Goal: Task Accomplishment & Management: Complete application form

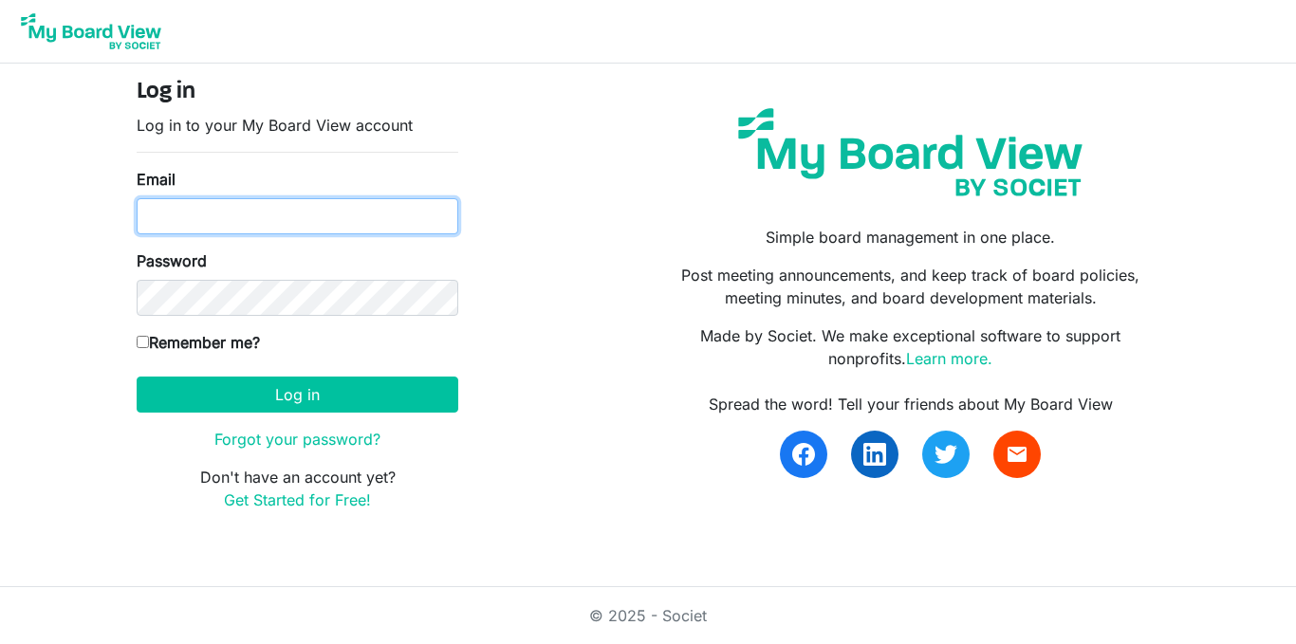
click at [286, 207] on input "Email" at bounding box center [298, 216] width 322 height 36
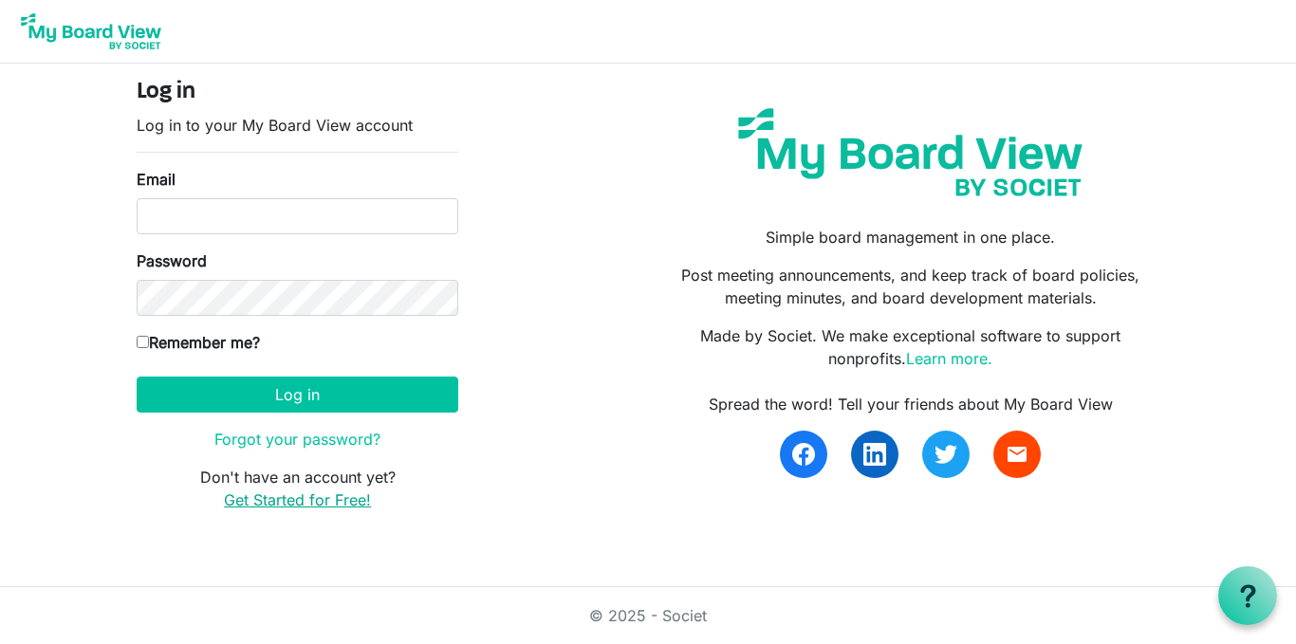
drag, startPoint x: 294, startPoint y: 601, endPoint x: 266, endPoint y: 502, distance: 102.7
click at [266, 502] on link "Get Started for Free!" at bounding box center [297, 500] width 147 height 19
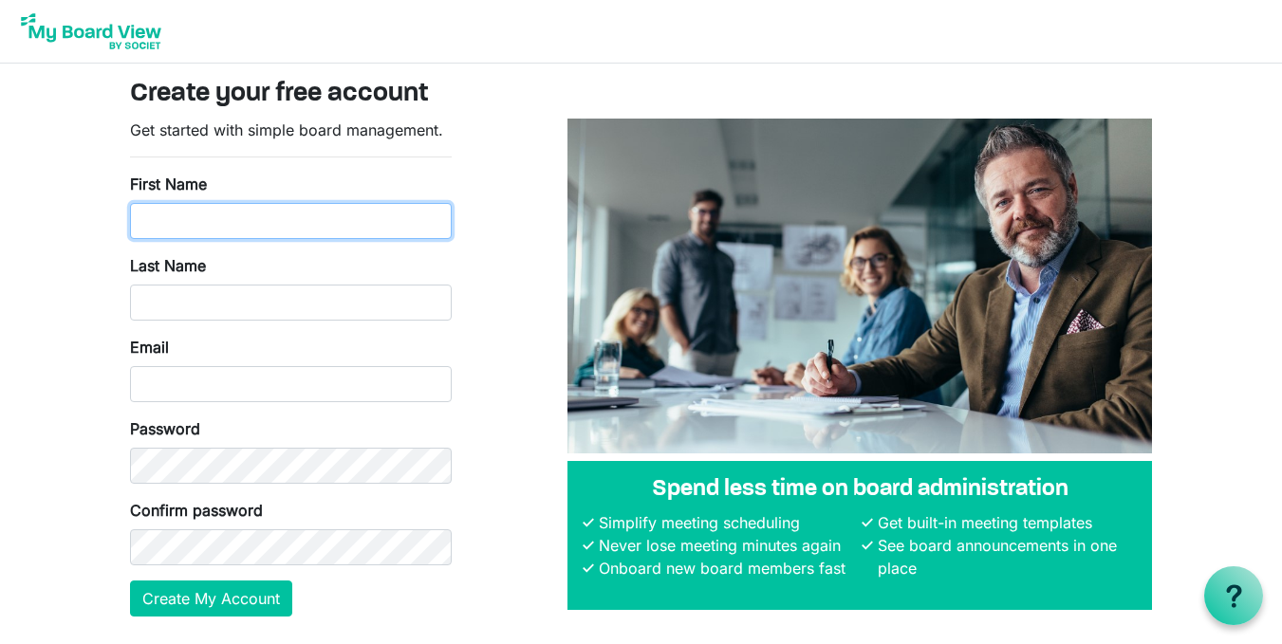
click at [271, 225] on input "First Name" at bounding box center [291, 221] width 322 height 36
type input "The Tech"
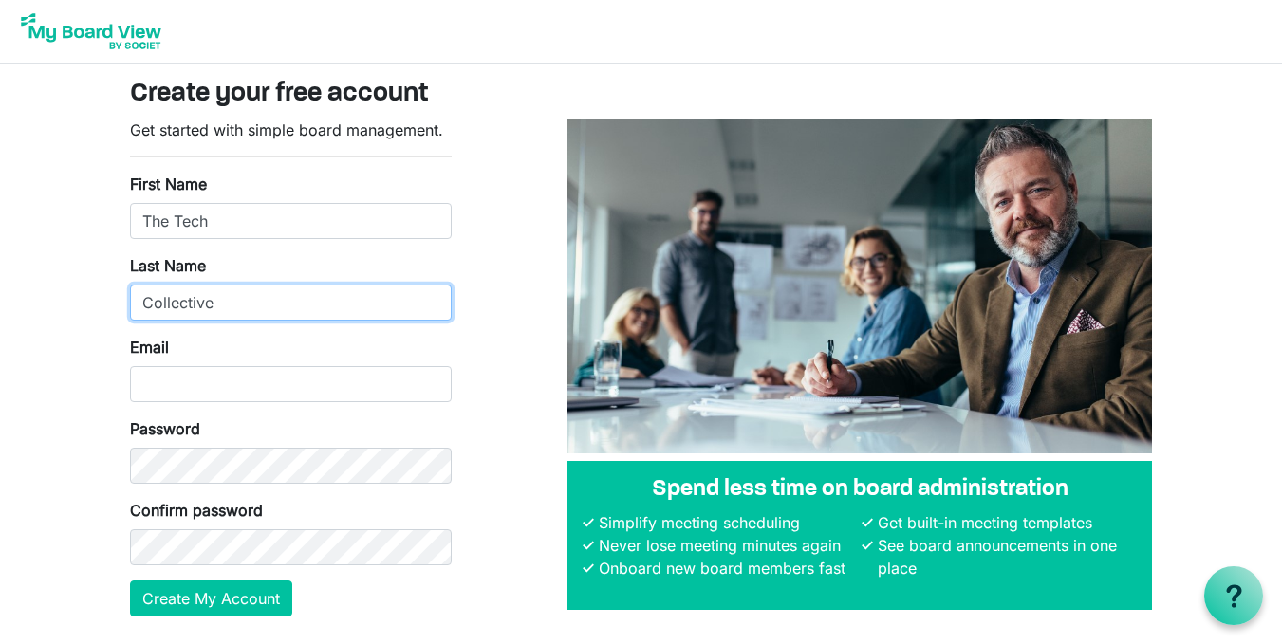
type input "Collective"
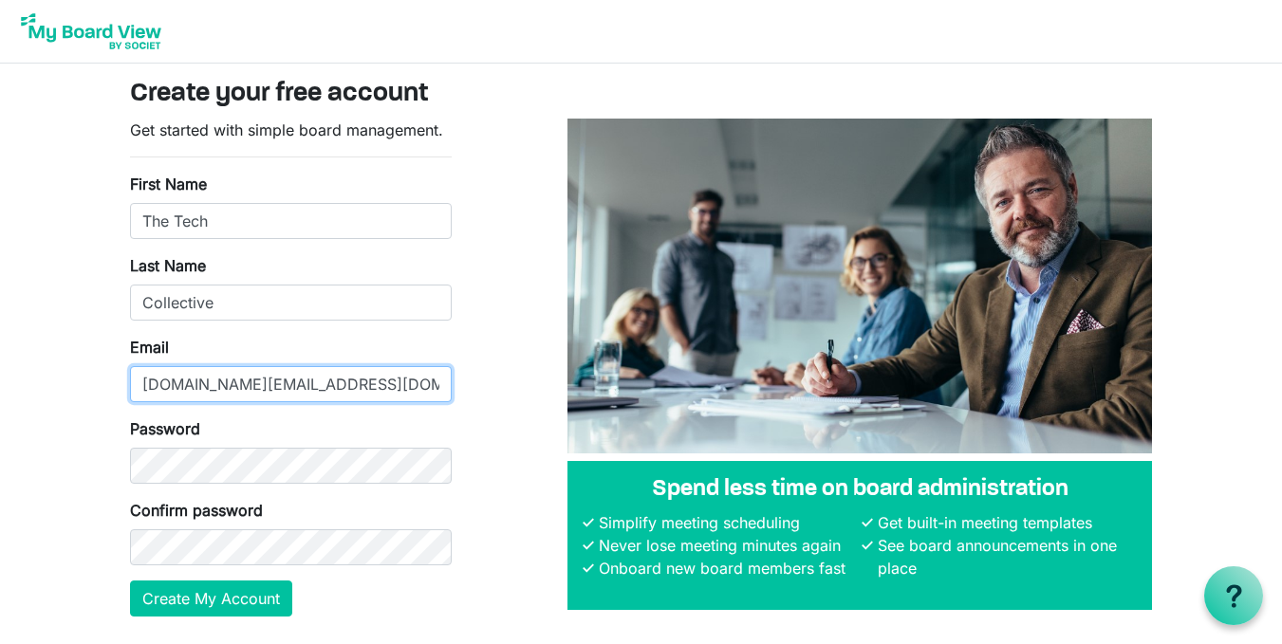
type input "techcollective.io@gmail.com"
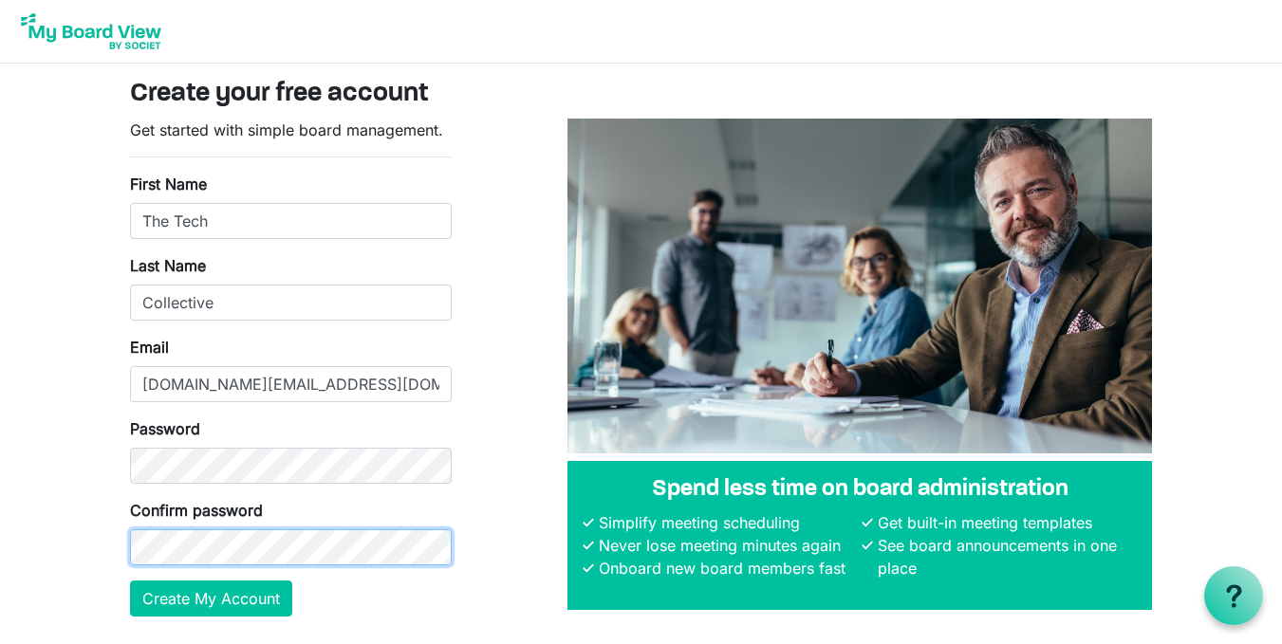
click at [130, 581] on button "Create My Account" at bounding box center [211, 599] width 162 height 36
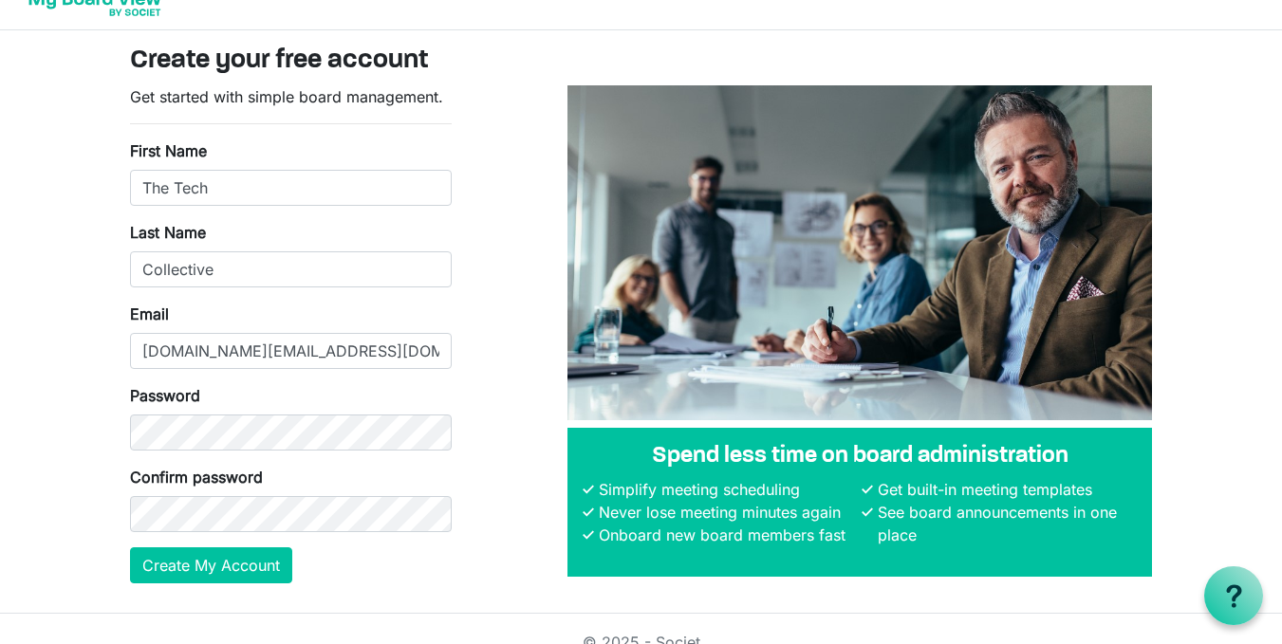
scroll to position [60, 0]
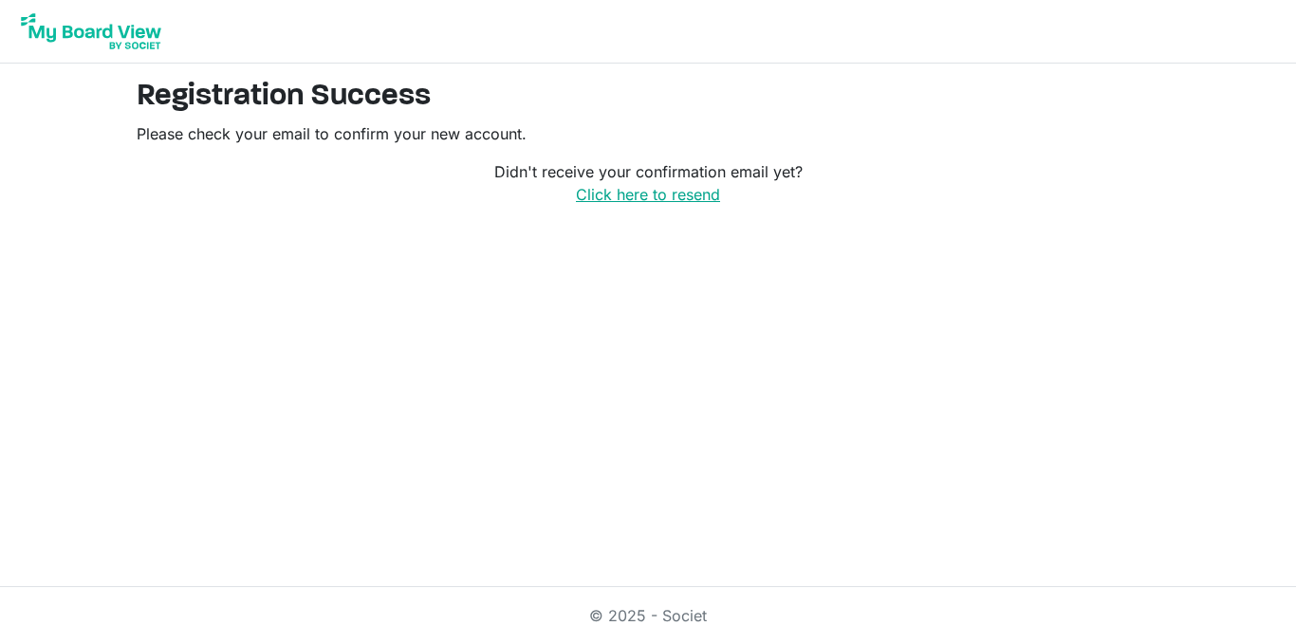
click at [699, 202] on link "Click here to resend" at bounding box center [648, 194] width 144 height 19
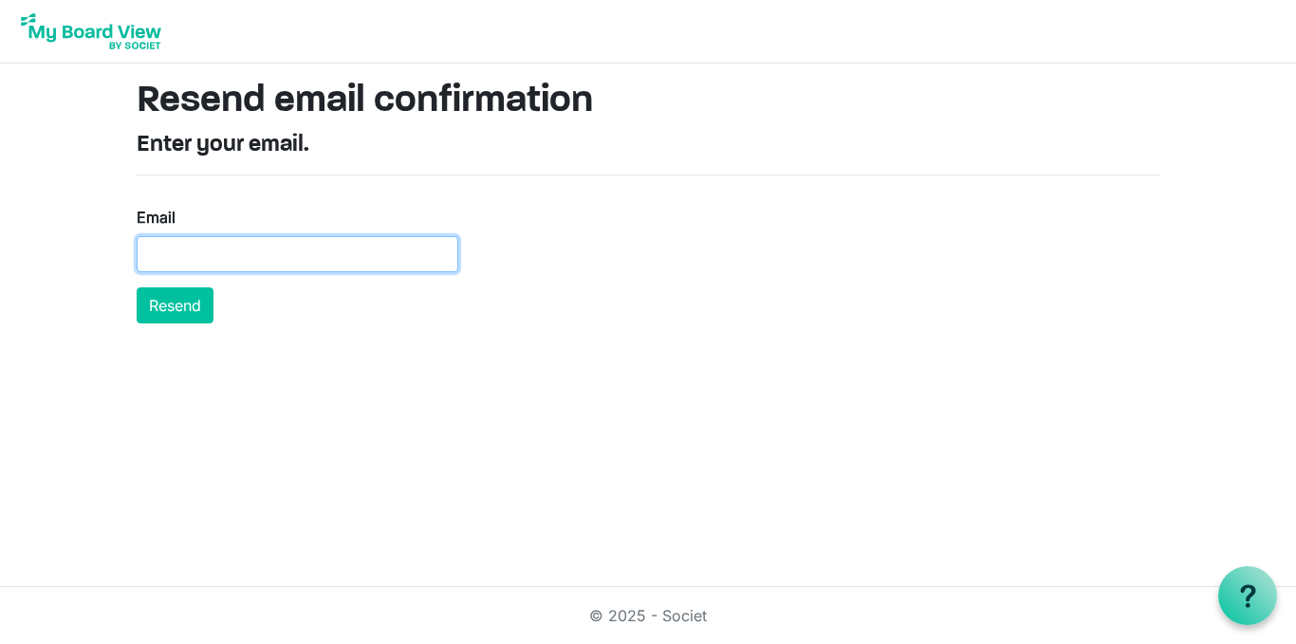
click at [280, 251] on input "Email" at bounding box center [298, 254] width 322 height 36
type input "techcollective.io@gmail.com"
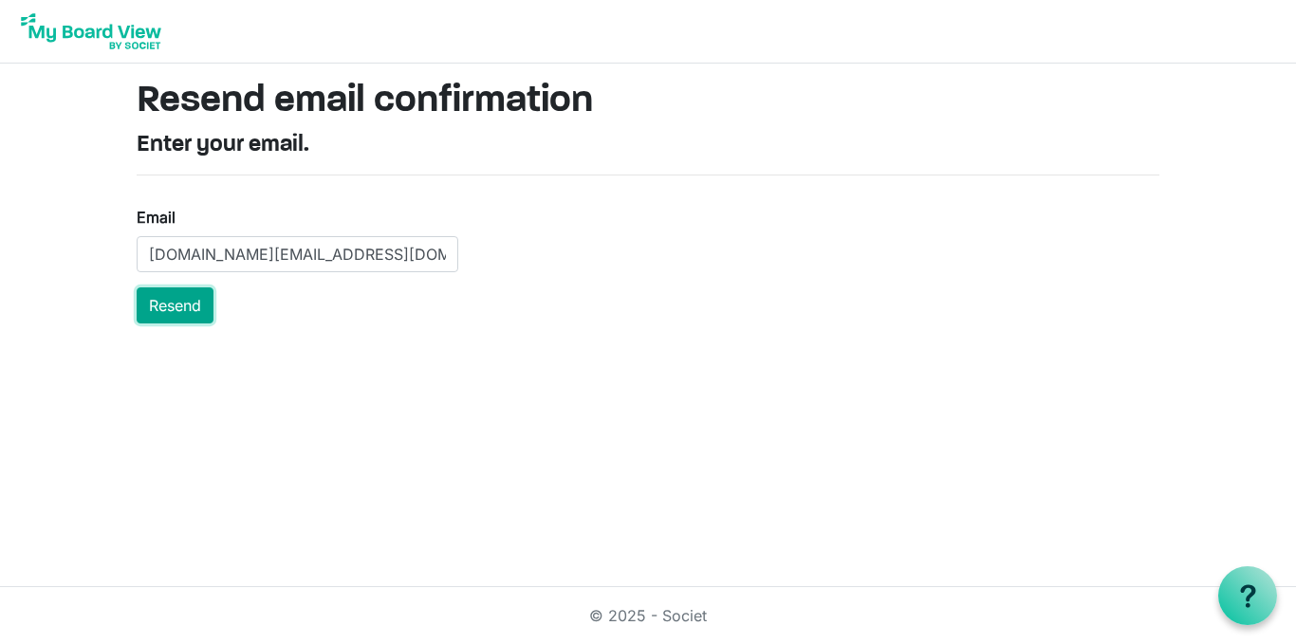
click at [196, 317] on button "Resend" at bounding box center [175, 306] width 77 height 36
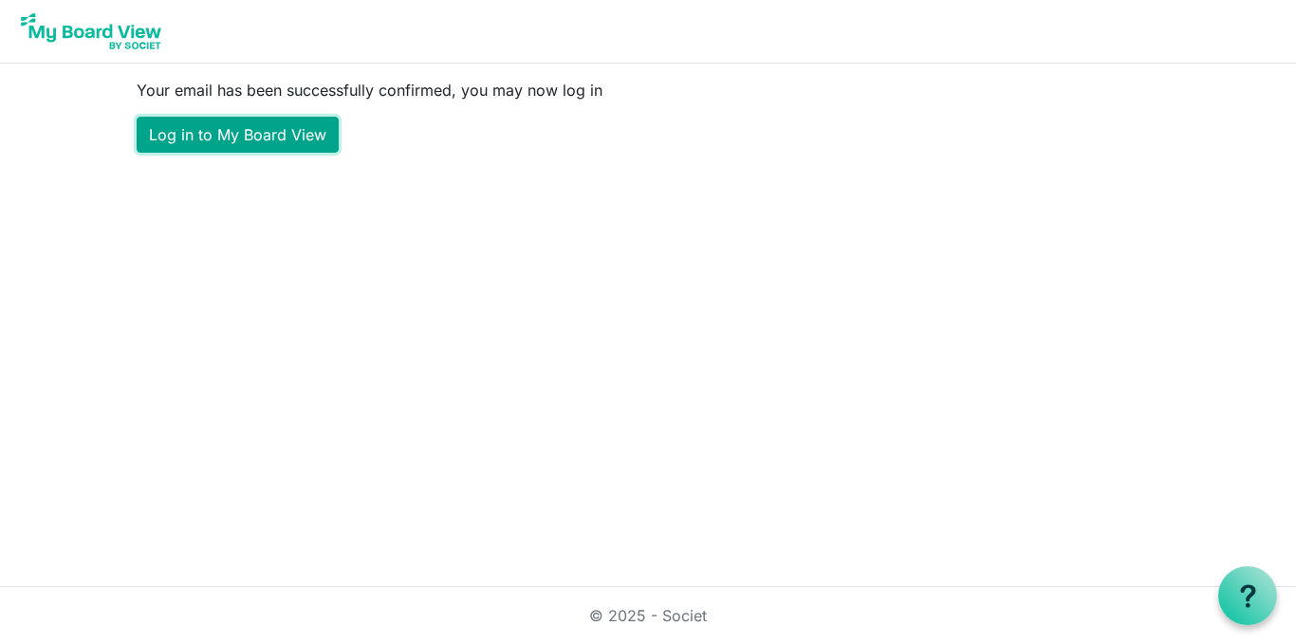
click at [209, 142] on link "Log in to My Board View" at bounding box center [238, 135] width 202 height 36
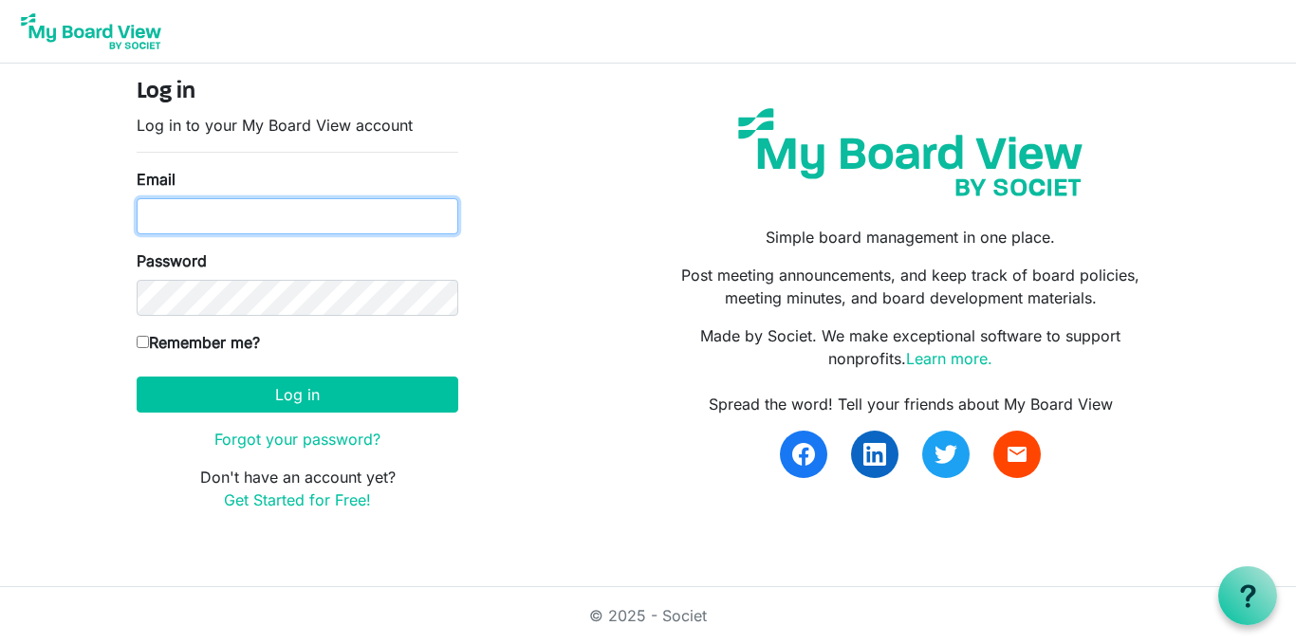
type input "techcollective.io@gmail.com"
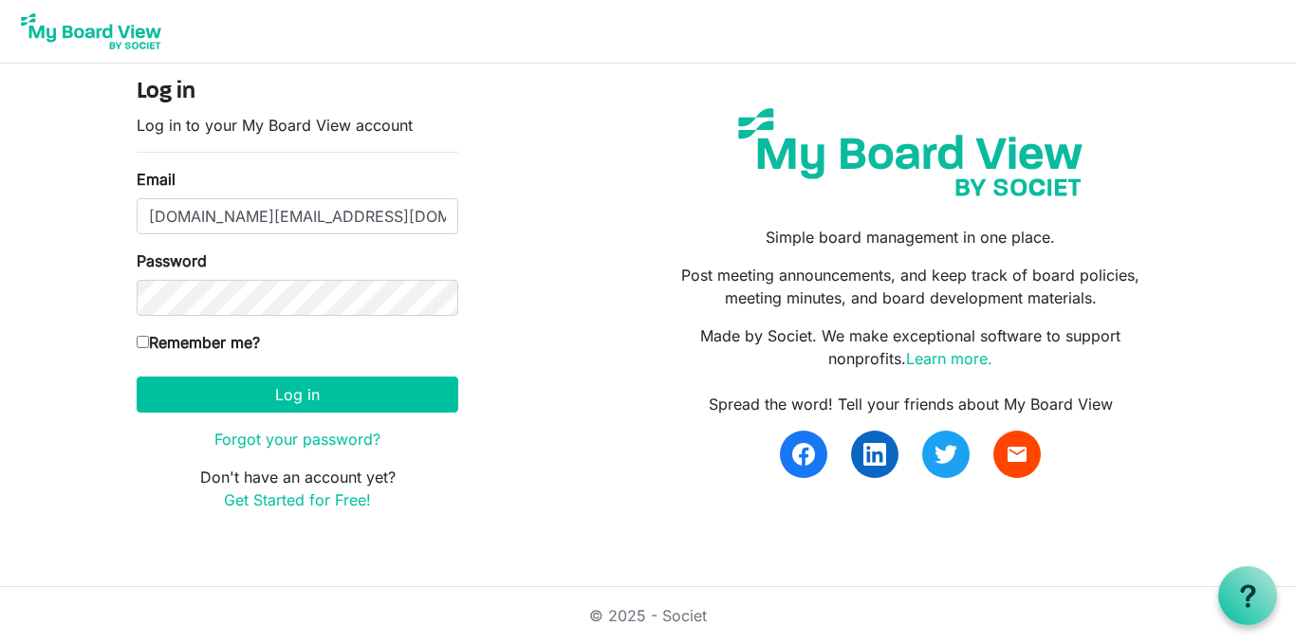
click at [252, 232] on input "techcollective.io@gmail.com" at bounding box center [298, 216] width 322 height 36
click at [148, 338] on input "Remember me?" at bounding box center [143, 342] width 12 height 12
checkbox input "true"
click at [175, 384] on button "Log in" at bounding box center [298, 395] width 322 height 36
click at [177, 390] on button "Log in" at bounding box center [298, 395] width 322 height 36
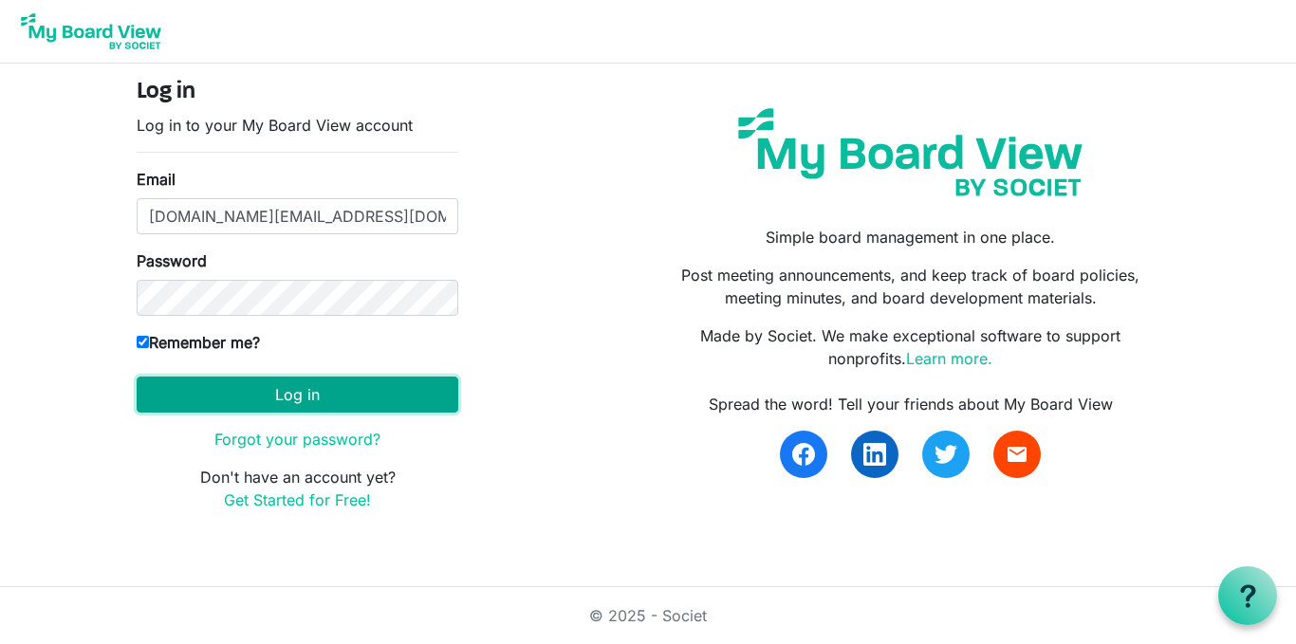
click at [256, 377] on button "Log in" at bounding box center [298, 395] width 322 height 36
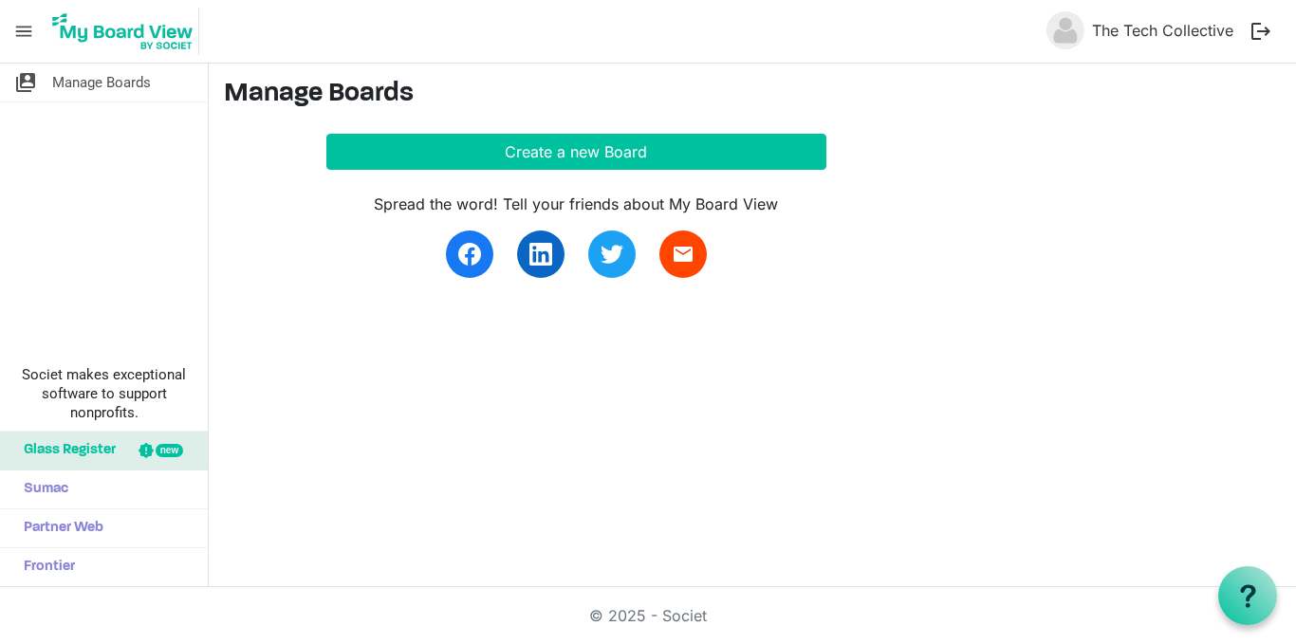
click at [15, 18] on span "menu" at bounding box center [24, 31] width 36 height 36
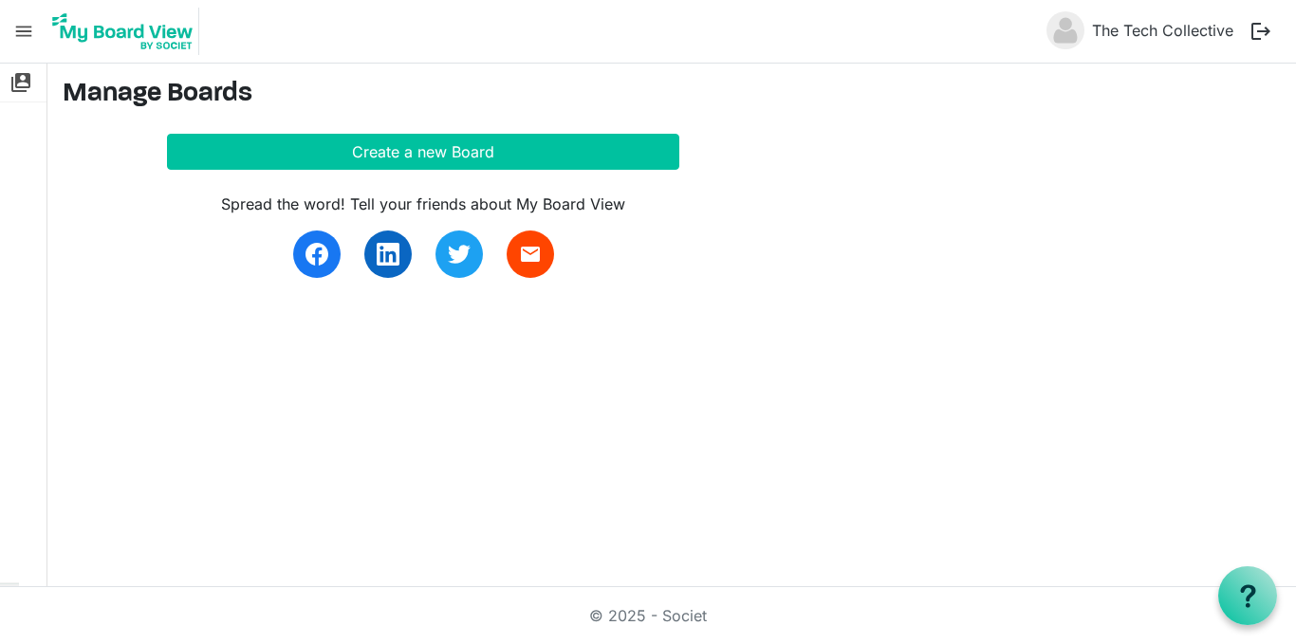
click at [15, 18] on span "menu" at bounding box center [24, 31] width 36 height 36
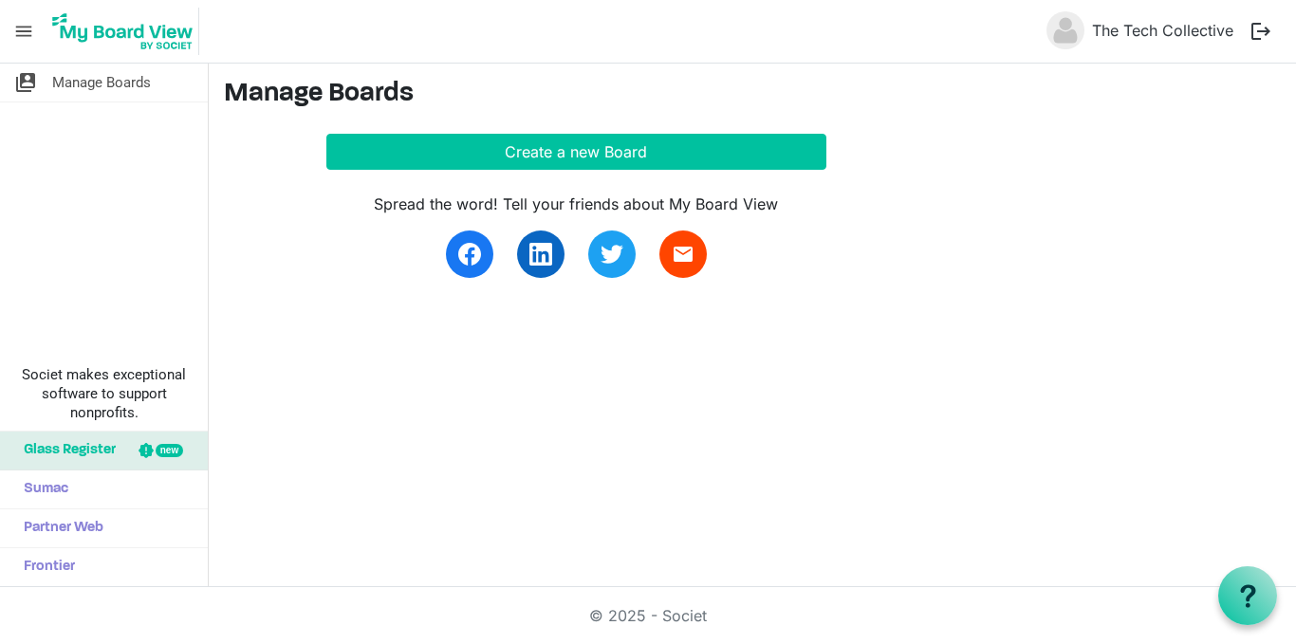
click at [21, 36] on span "menu" at bounding box center [24, 31] width 36 height 36
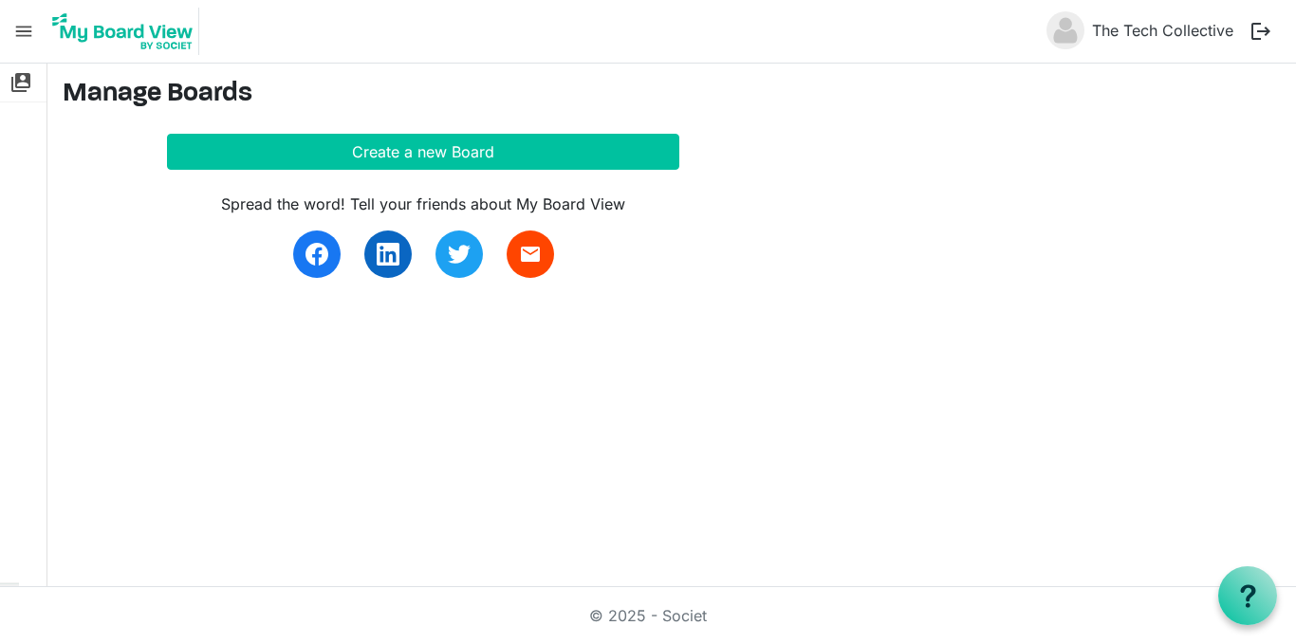
click at [21, 36] on span "menu" at bounding box center [24, 31] width 36 height 36
